Goal: Task Accomplishment & Management: Use online tool/utility

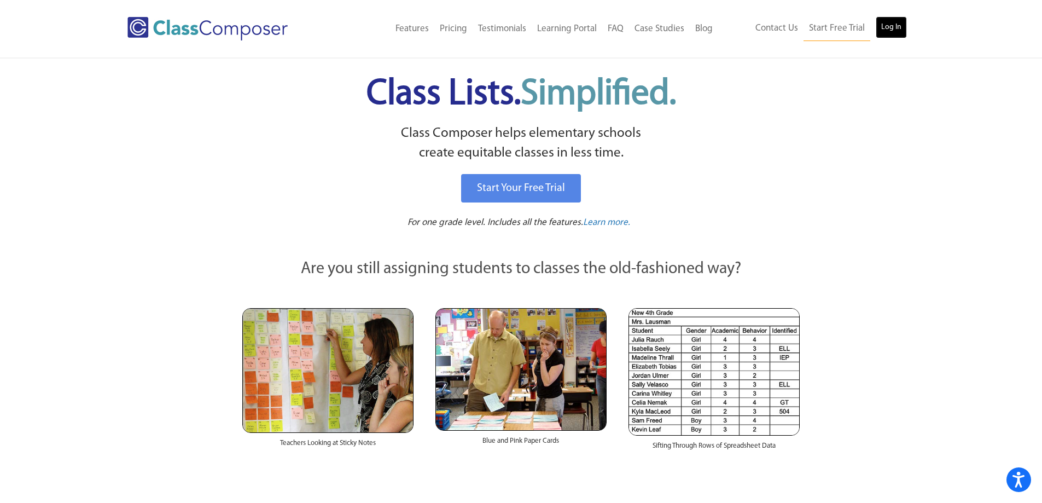
click at [892, 34] on link "Log In" at bounding box center [891, 27] width 31 height 22
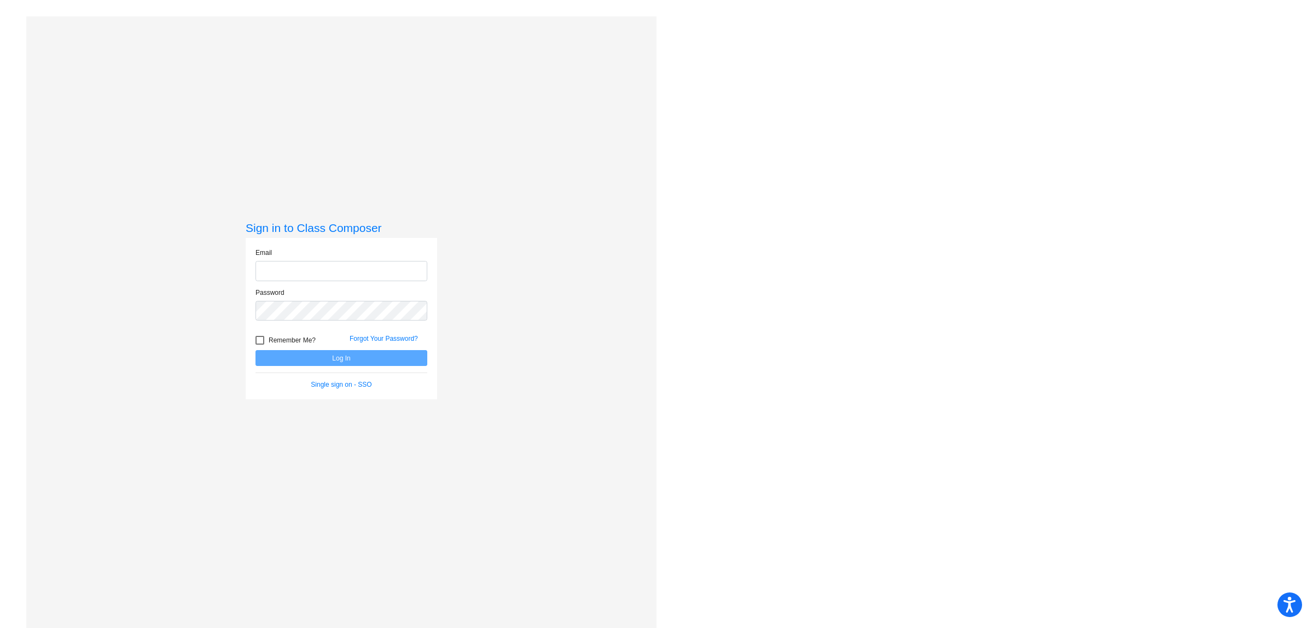
type input "[EMAIL_ADDRESS][DOMAIN_NAME]"
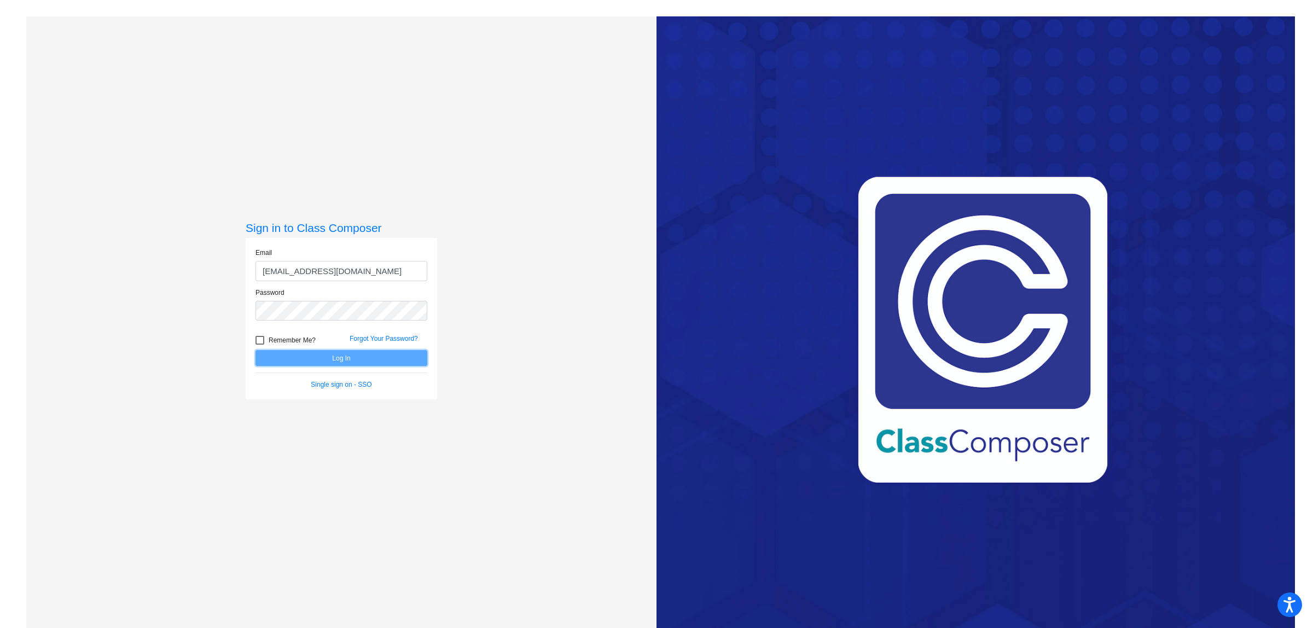
click at [345, 358] on button "Log In" at bounding box center [342, 358] width 172 height 16
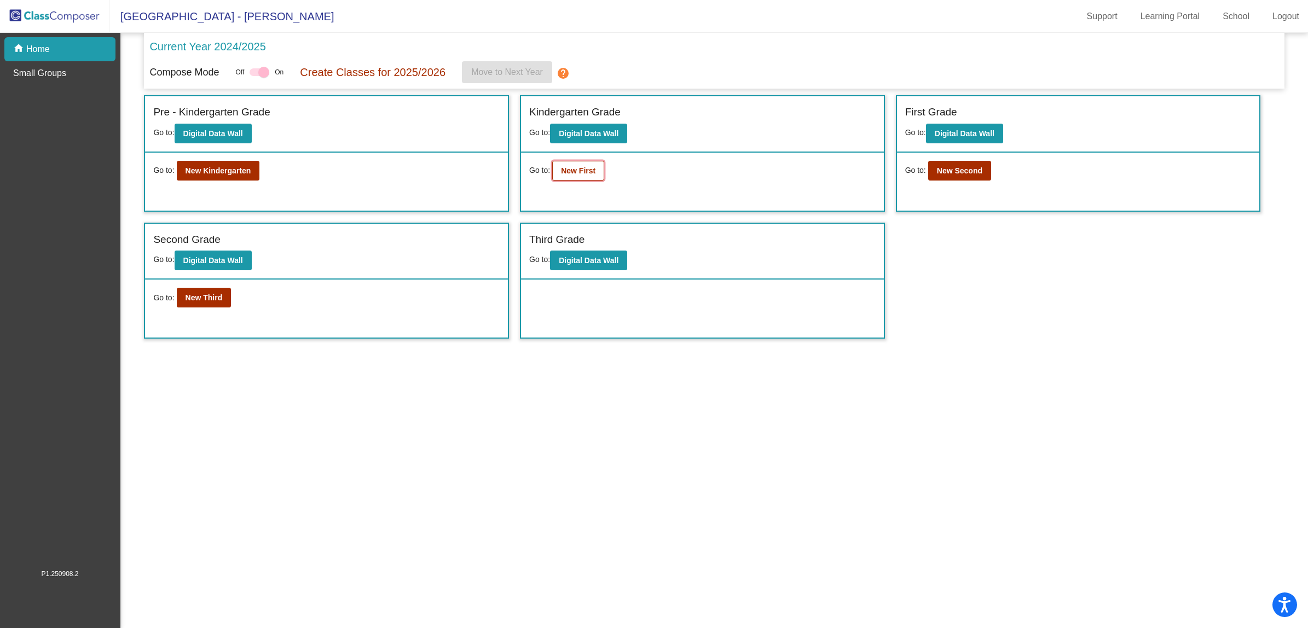
click at [595, 167] on b "New First" at bounding box center [578, 170] width 34 height 9
